Goal: Task Accomplishment & Management: Use online tool/utility

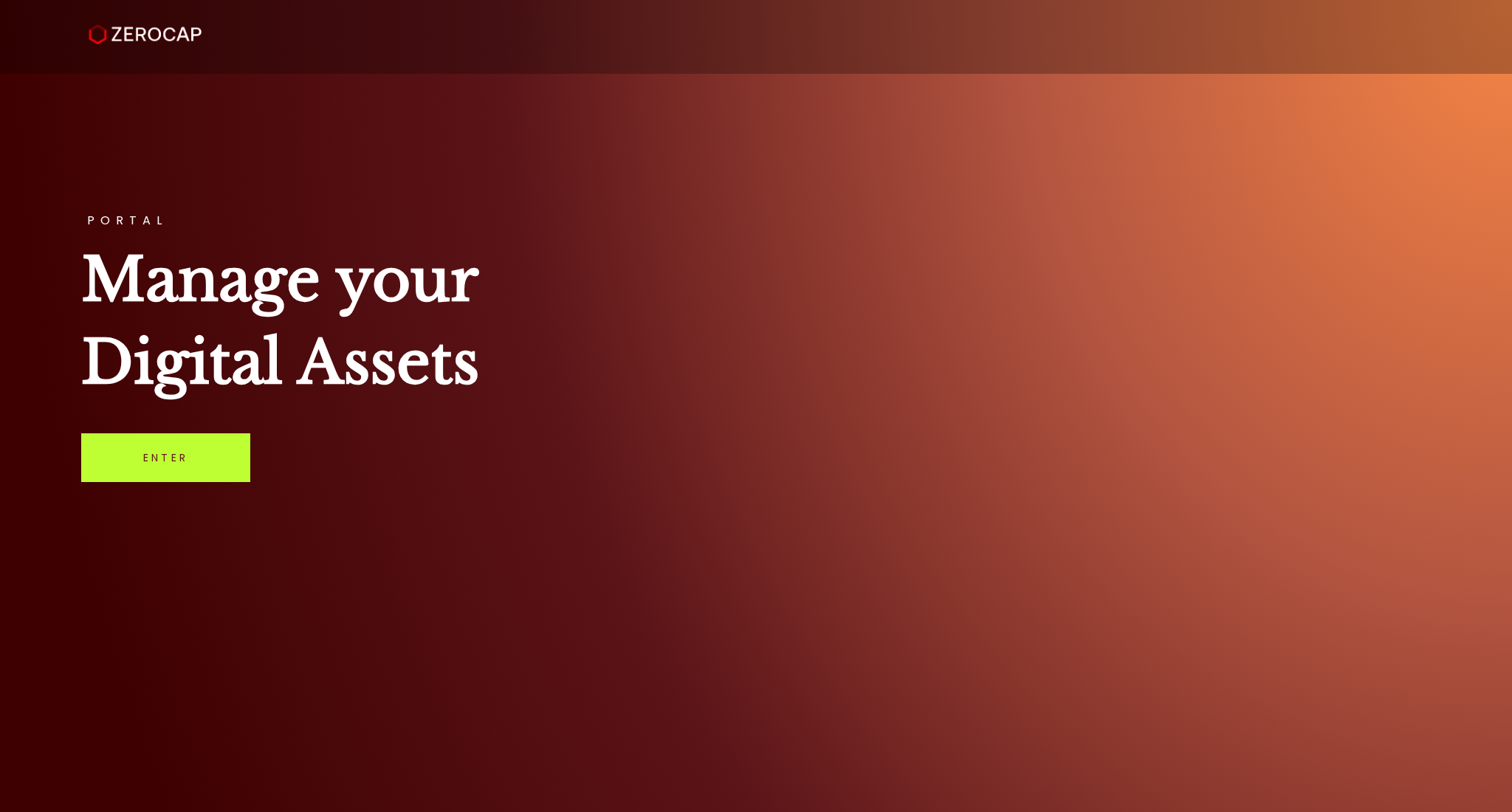
click at [170, 472] on link "Enter" at bounding box center [166, 457] width 169 height 49
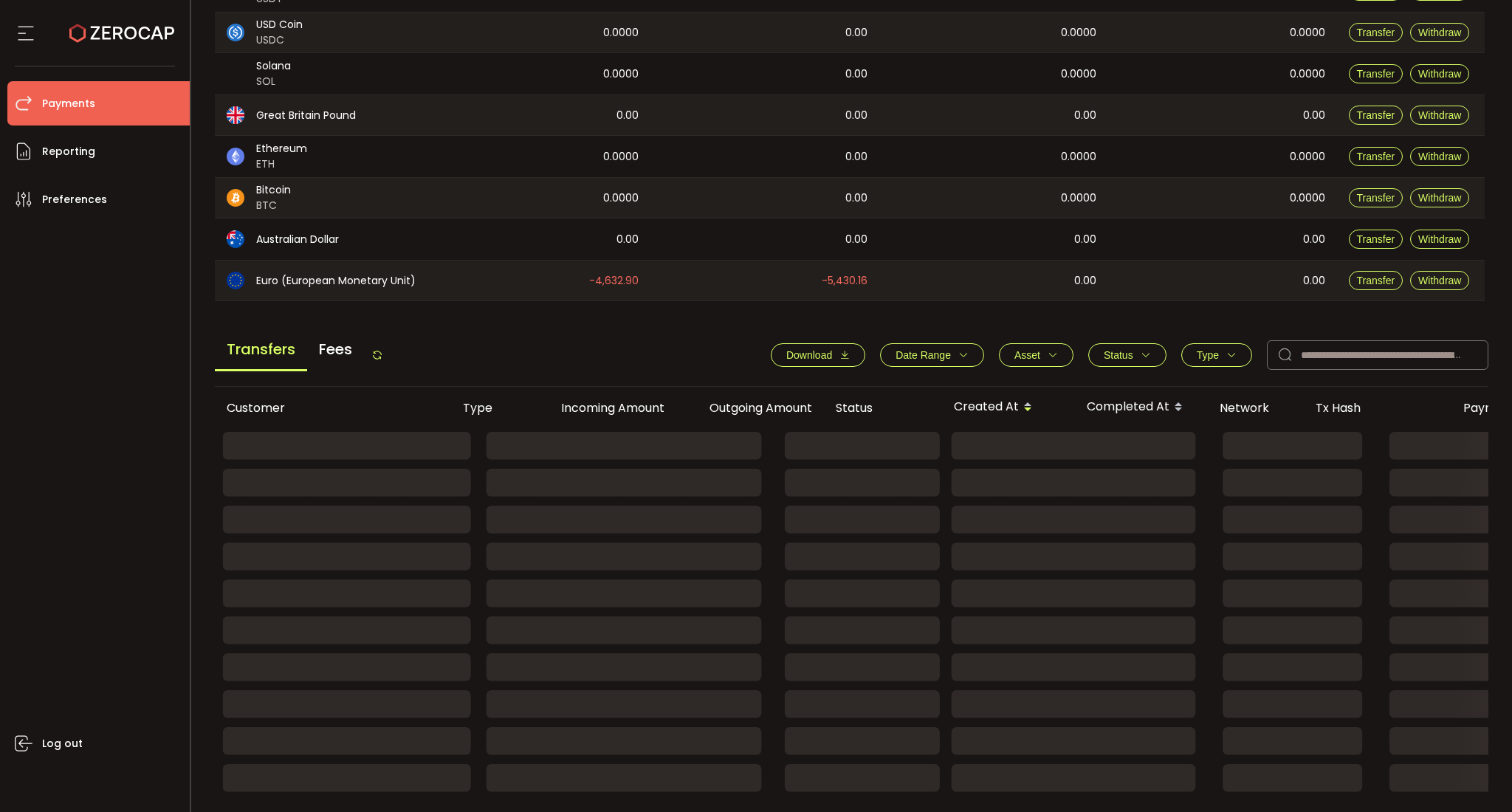
scroll to position [362, 0]
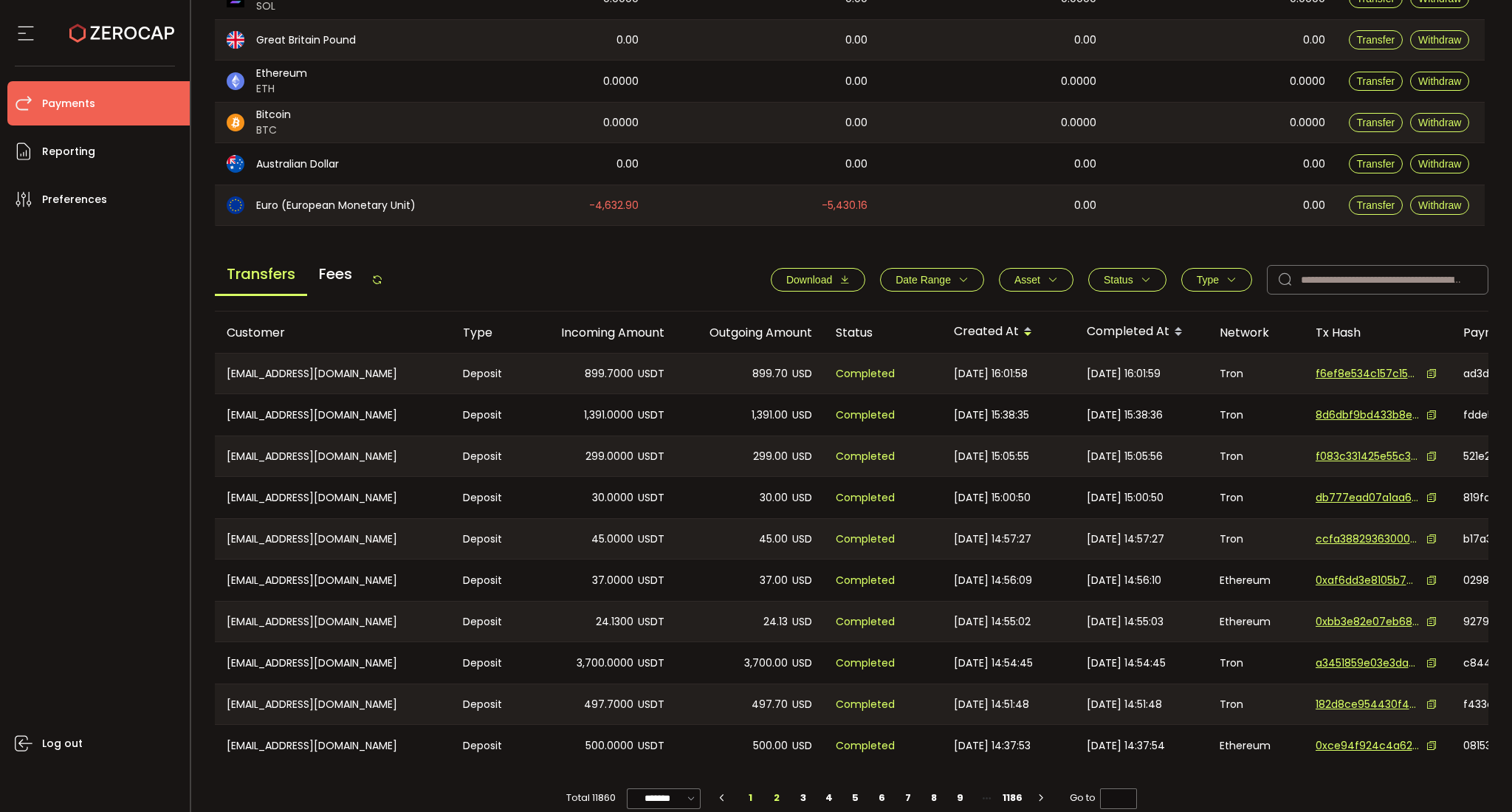
click at [774, 804] on li "2" at bounding box center [777, 798] width 27 height 21
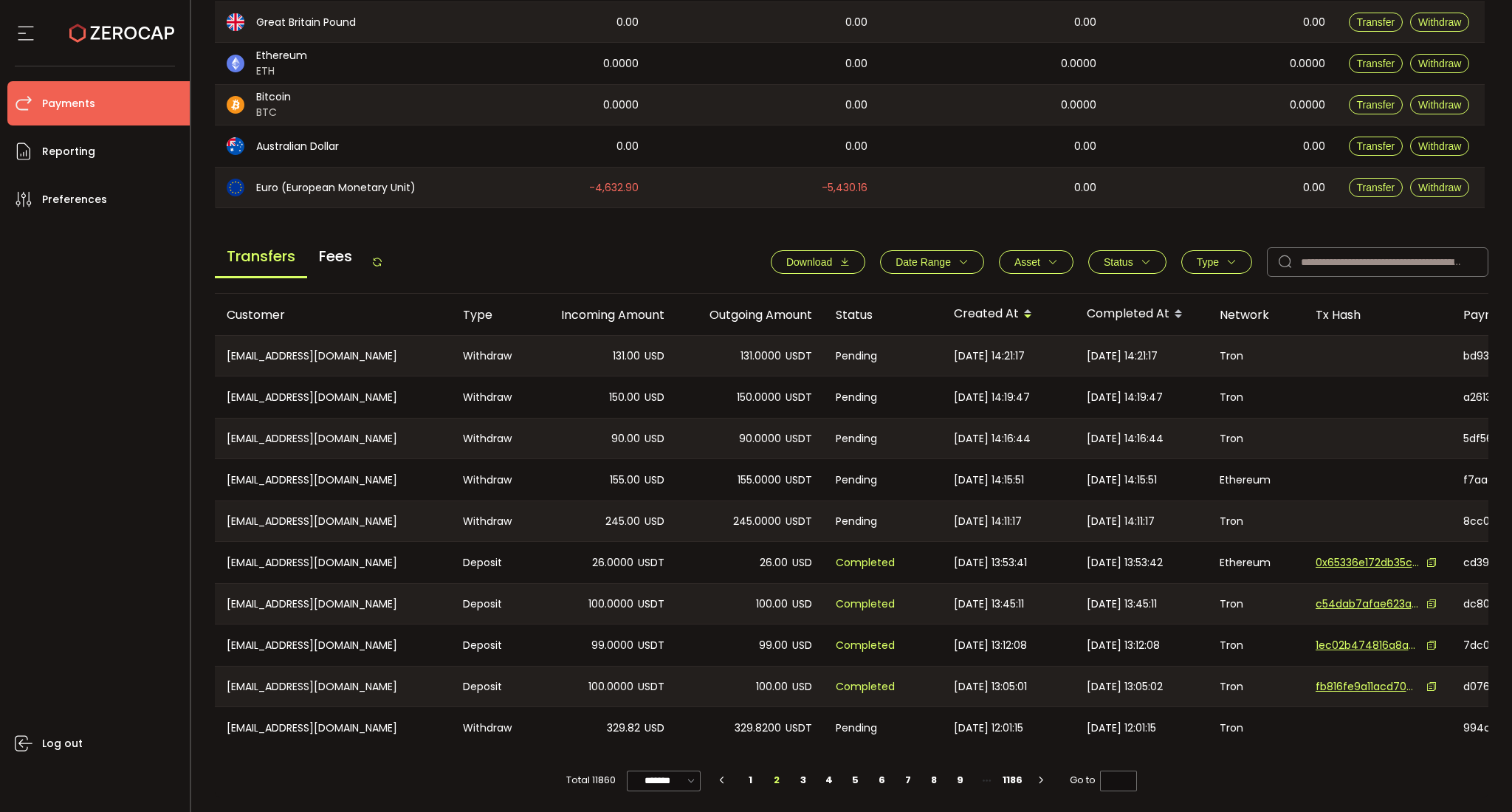
scroll to position [385, 0]
click at [798, 778] on li "3" at bounding box center [803, 780] width 27 height 21
type input "*"
